Goal: Task Accomplishment & Management: Use online tool/utility

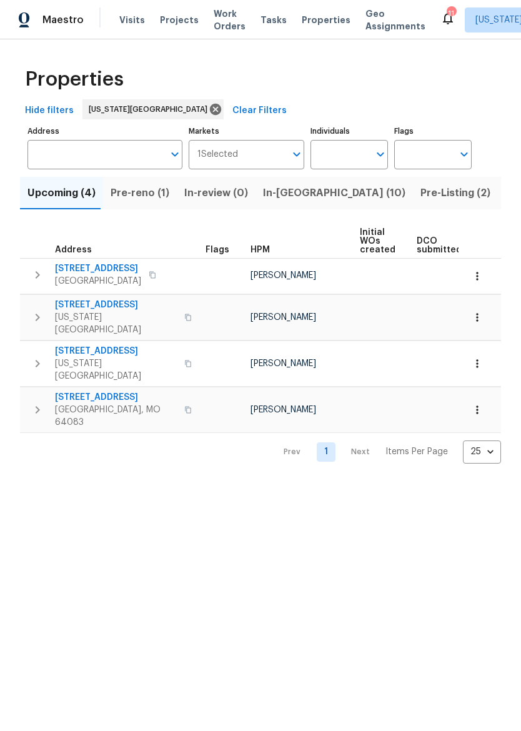
click at [285, 199] on span "In-reno (10)" at bounding box center [334, 192] width 142 height 17
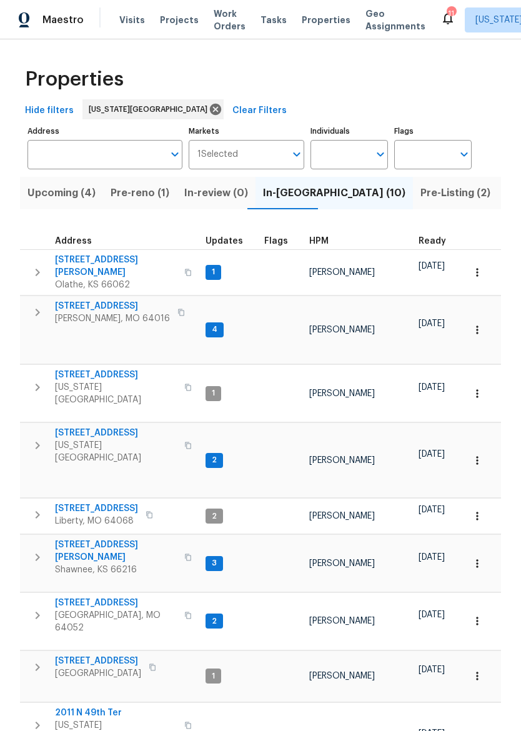
click at [101, 427] on span "[STREET_ADDRESS]" at bounding box center [116, 433] width 122 height 12
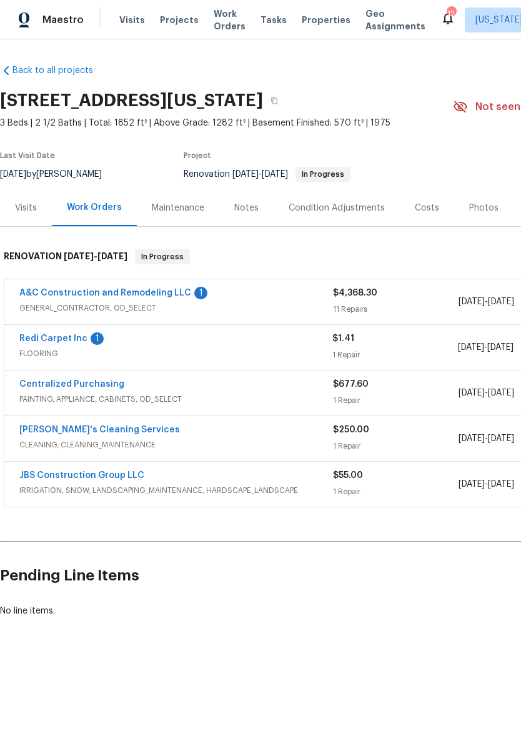
click at [36, 296] on link "A&C Construction and Remodeling LLC" at bounding box center [105, 293] width 172 height 9
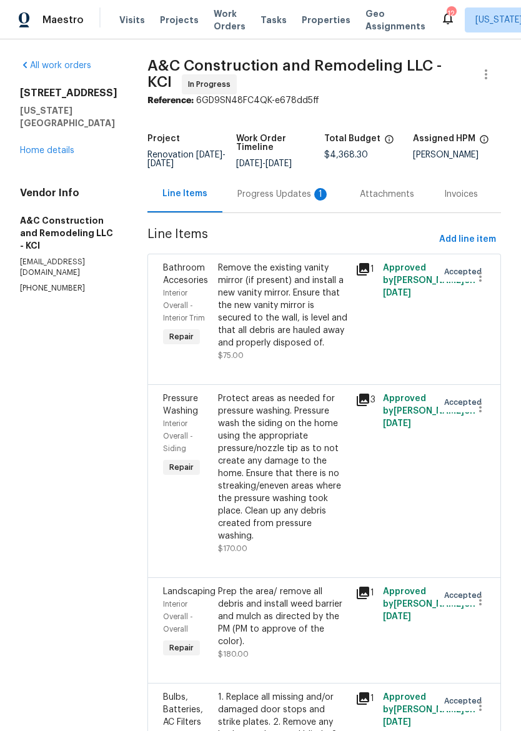
click at [284, 201] on div "Progress Updates 1" at bounding box center [283, 194] width 92 height 12
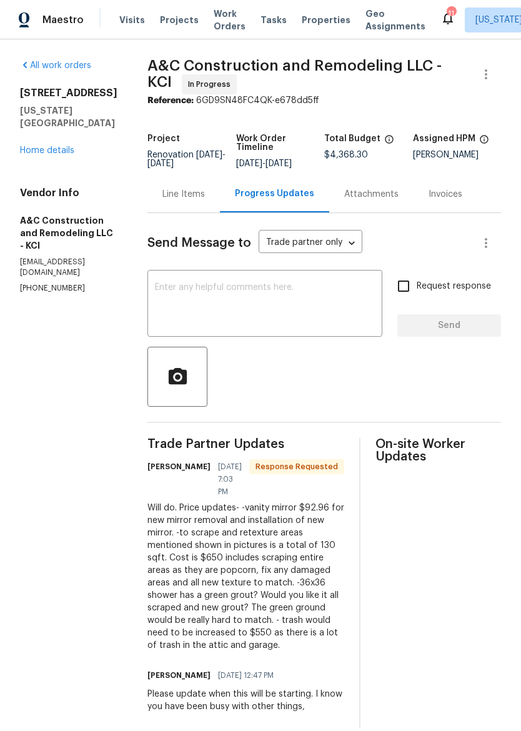
click at [194, 201] on div "Line Items" at bounding box center [183, 194] width 42 height 12
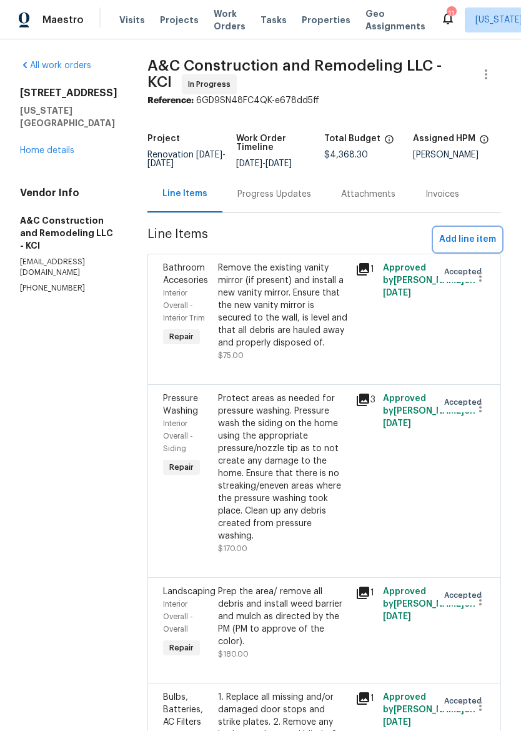
click at [484, 239] on button "Add line item" at bounding box center [467, 239] width 67 height 23
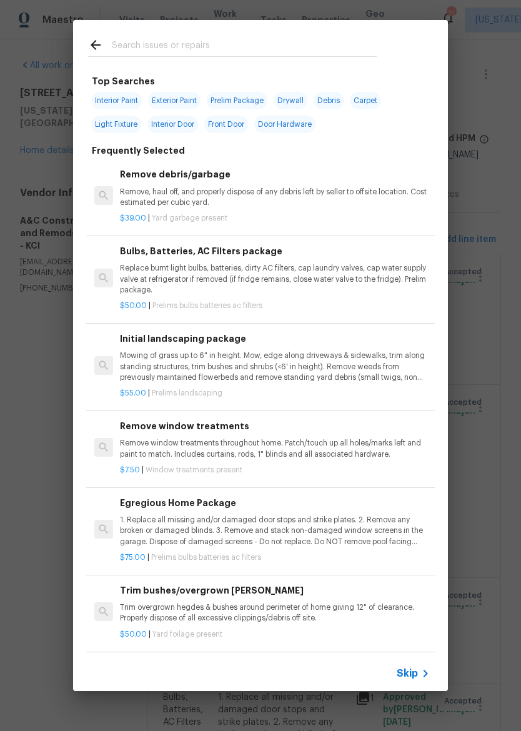
click at [142, 39] on input "text" at bounding box center [244, 46] width 265 height 19
type input "Tub"
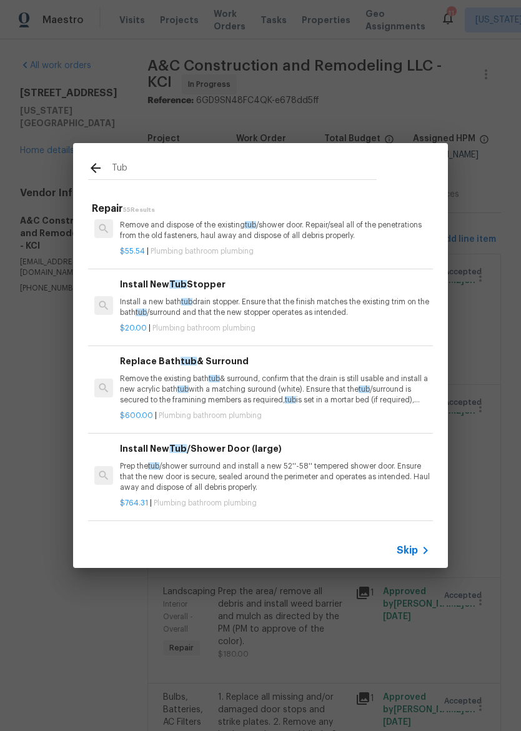
scroll to position [201, 0]
click at [332, 382] on p "Remove the existing bath tub & surround, confirm that the drain is still usable…" at bounding box center [275, 389] width 310 height 32
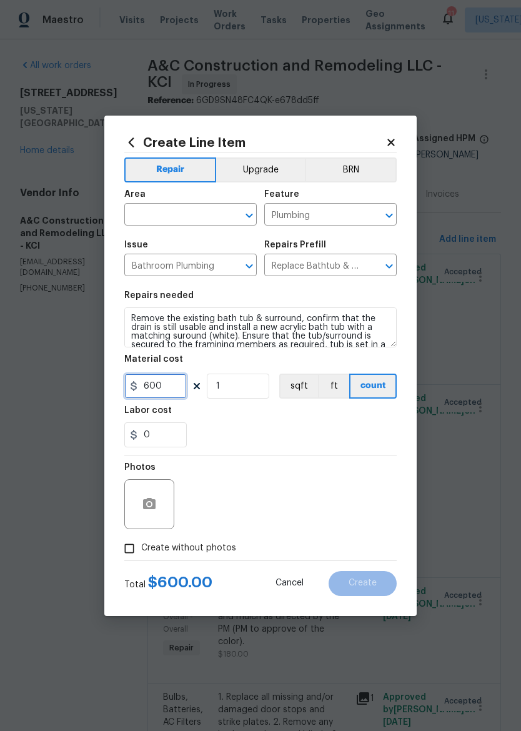
click at [176, 391] on input "600" at bounding box center [155, 386] width 62 height 25
type input "1500"
click at [349, 432] on div "0" at bounding box center [260, 434] width 272 height 25
click at [130, 221] on input "text" at bounding box center [172, 215] width 97 height 19
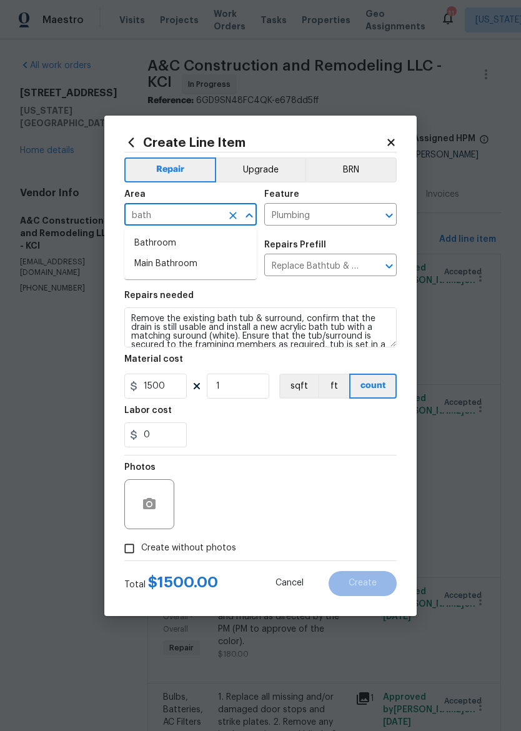
click at [141, 239] on li "Bathroom" at bounding box center [190, 243] width 132 height 21
type input "Bathroom"
click at [324, 436] on div "0" at bounding box center [260, 434] width 272 height 25
click at [127, 544] on input "Create without photos" at bounding box center [129, 549] width 24 height 24
checkbox input "true"
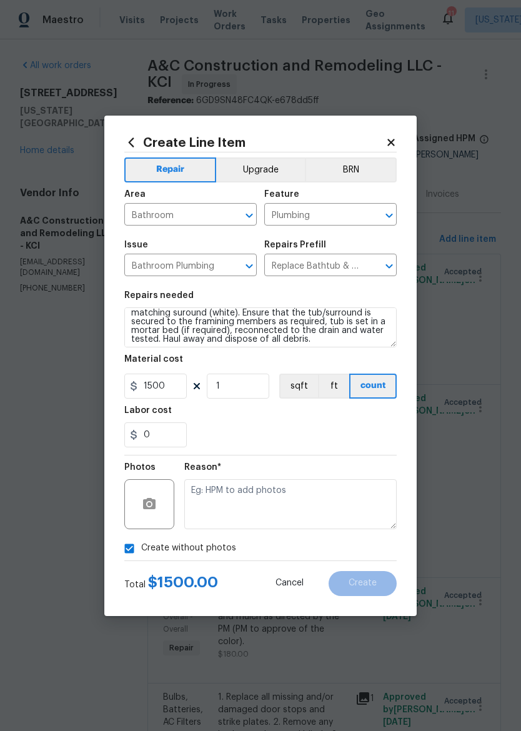
scroll to position [24, 0]
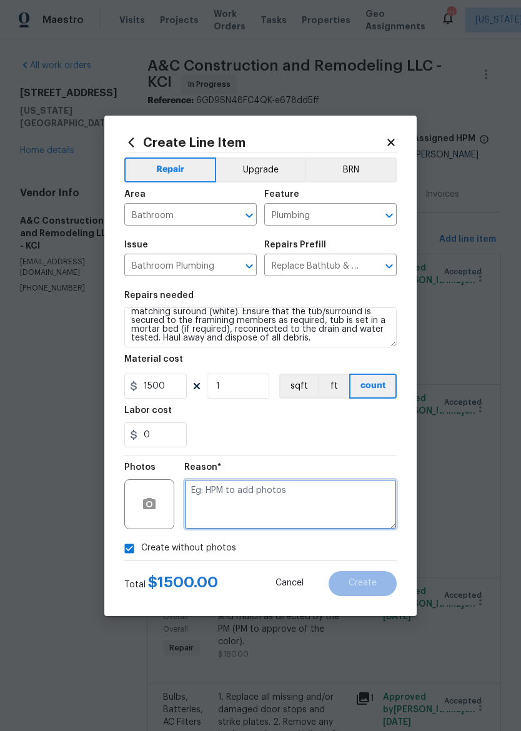
click at [315, 500] on textarea at bounding box center [290, 504] width 212 height 50
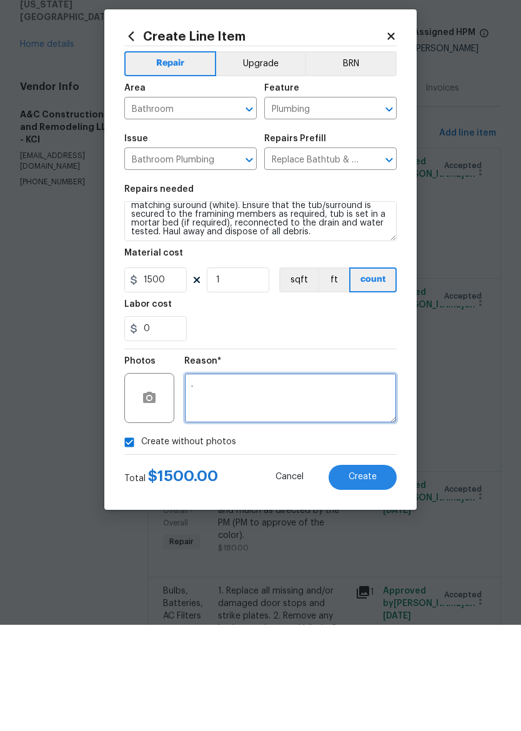
type textarea "."
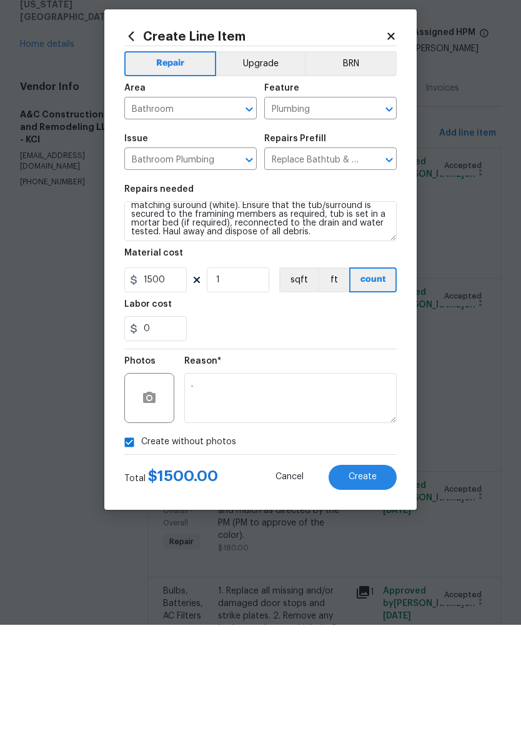
click at [269, 157] on button "Upgrade" at bounding box center [260, 169] width 89 height 25
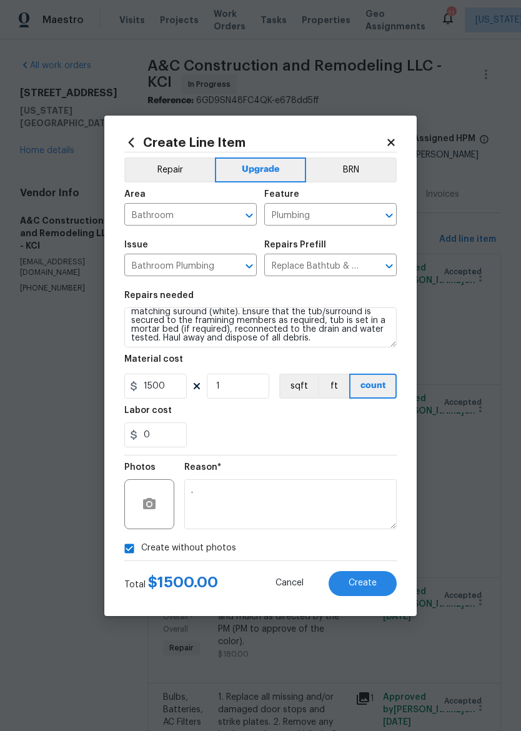
click at [371, 579] on span "Create" at bounding box center [363, 583] width 28 height 9
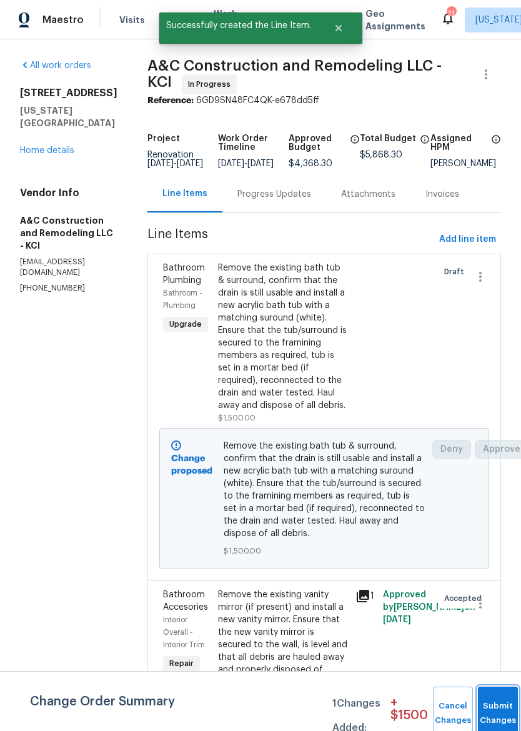
click at [502, 710] on button "Submit Changes" at bounding box center [498, 714] width 40 height 54
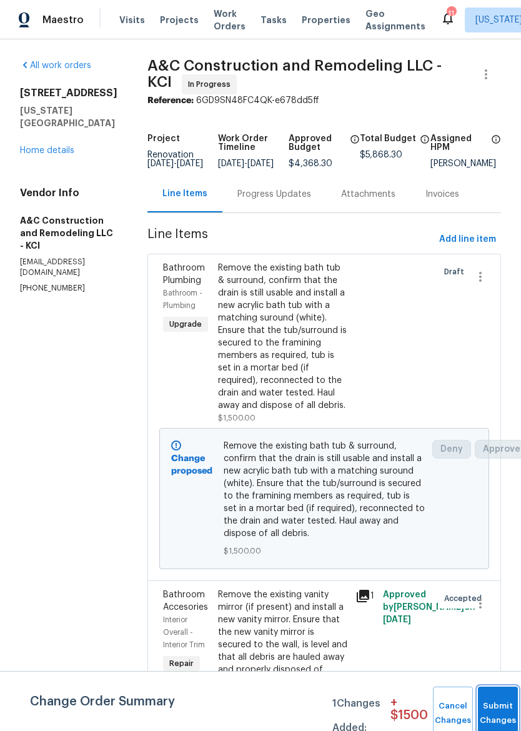
click at [490, 707] on button "Submit Changes" at bounding box center [498, 714] width 40 height 54
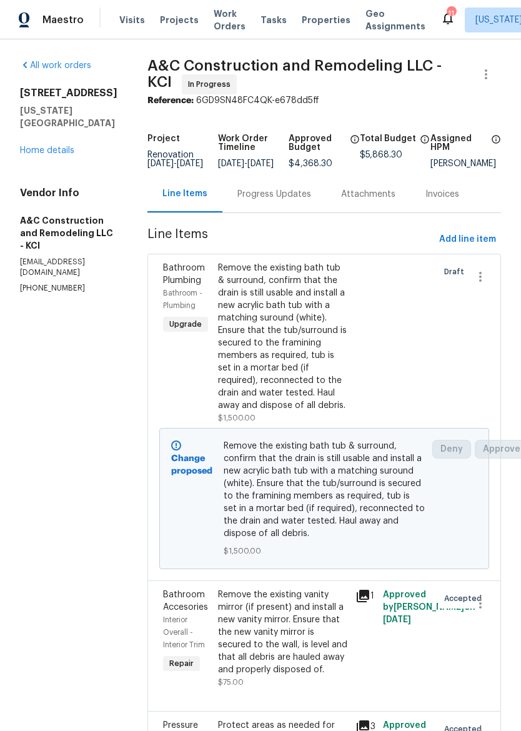
click at [26, 21] on img at bounding box center [24, 20] width 11 height 16
